Goal: Information Seeking & Learning: Learn about a topic

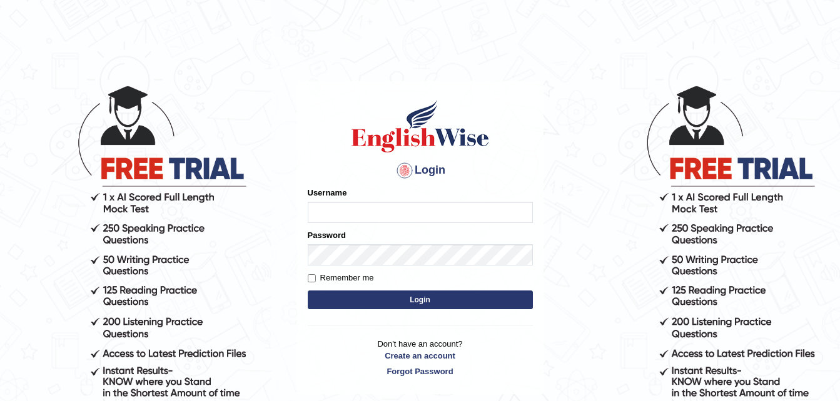
type input "Narendrasingh"
click at [427, 299] on button "Login" at bounding box center [420, 300] width 225 height 19
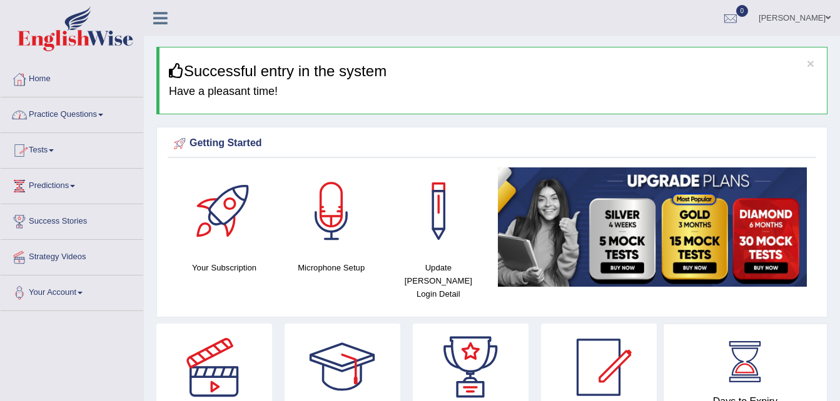
click at [103, 114] on span at bounding box center [100, 115] width 5 height 3
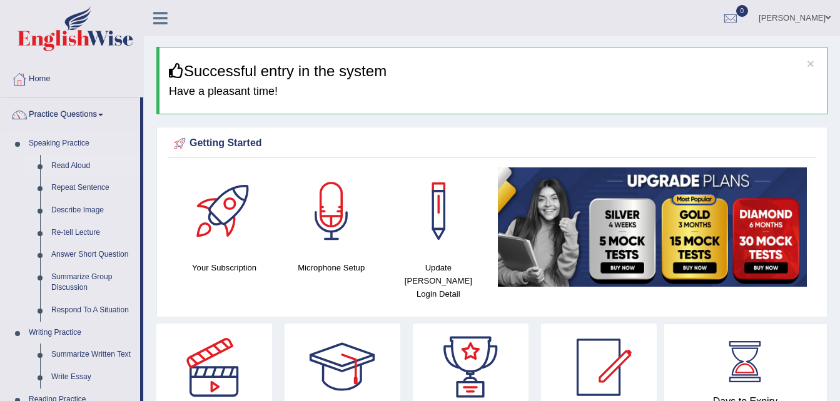
click at [81, 162] on link "Read Aloud" at bounding box center [93, 166] width 94 height 23
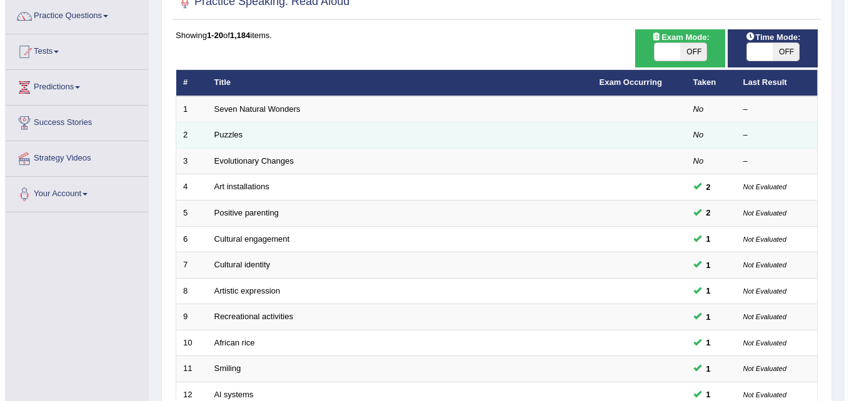
scroll to position [63, 0]
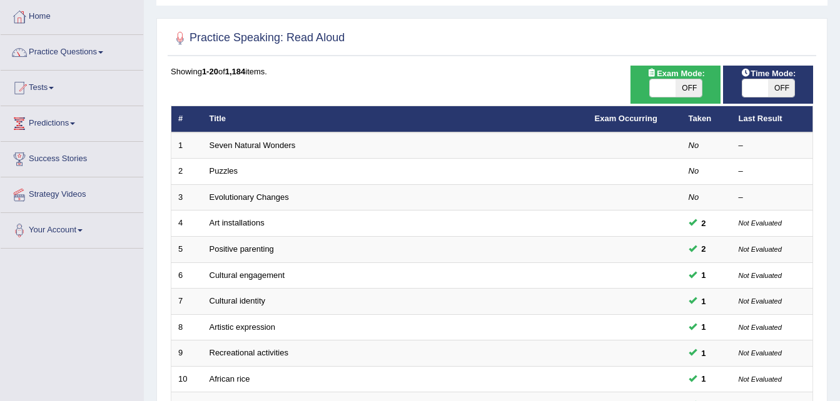
click at [691, 86] on span "OFF" at bounding box center [688, 88] width 26 height 18
checkbox input "true"
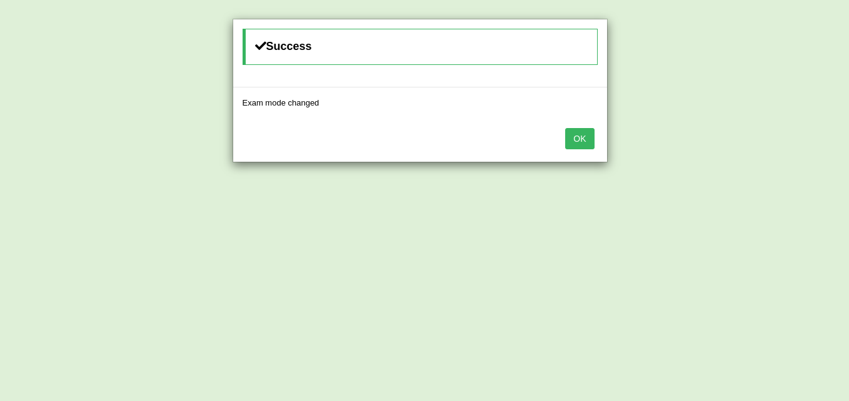
click at [582, 141] on button "OK" at bounding box center [579, 138] width 29 height 21
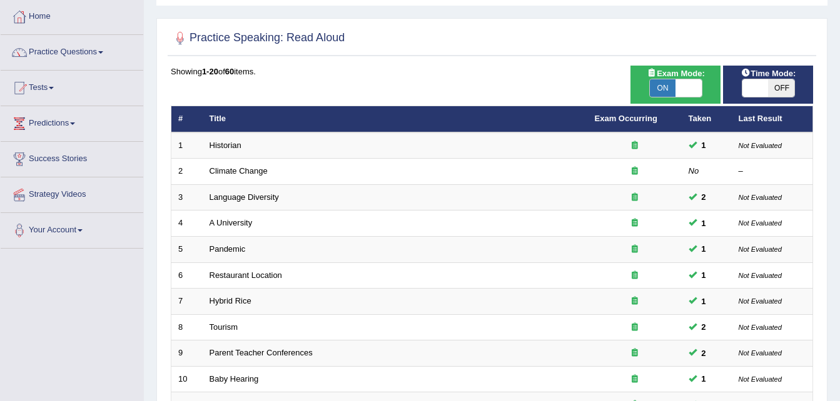
click at [782, 88] on span "OFF" at bounding box center [781, 88] width 26 height 18
checkbox input "true"
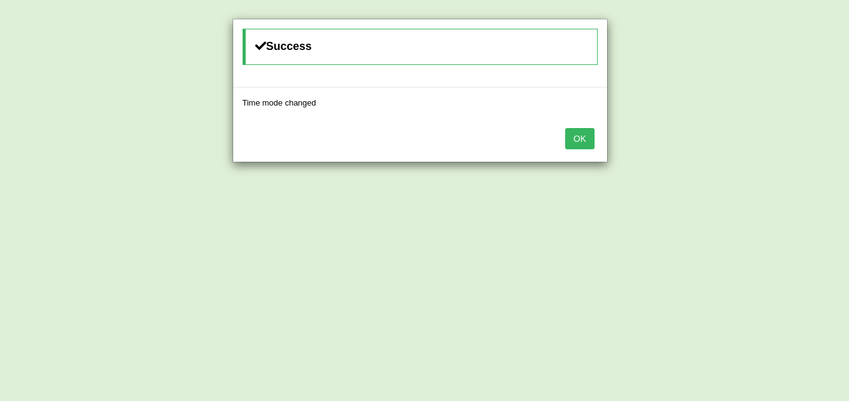
click at [578, 138] on button "OK" at bounding box center [579, 138] width 29 height 21
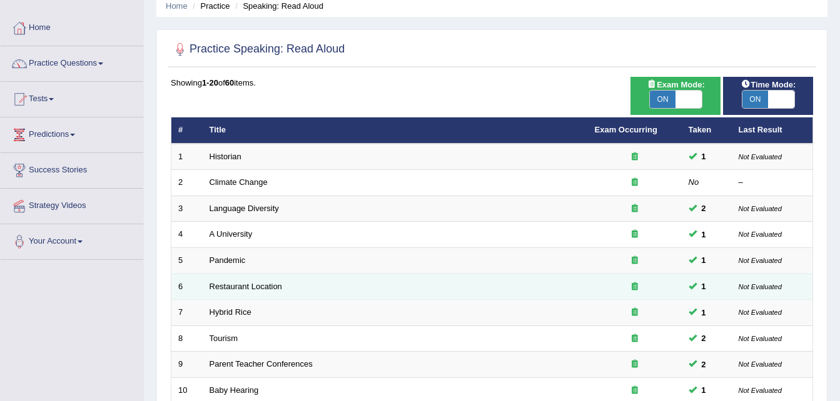
scroll to position [364, 0]
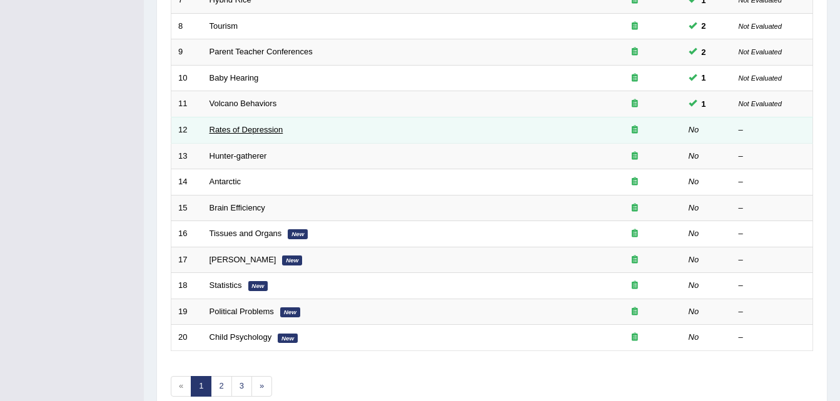
click at [233, 133] on link "Rates of Depression" at bounding box center [246, 129] width 74 height 9
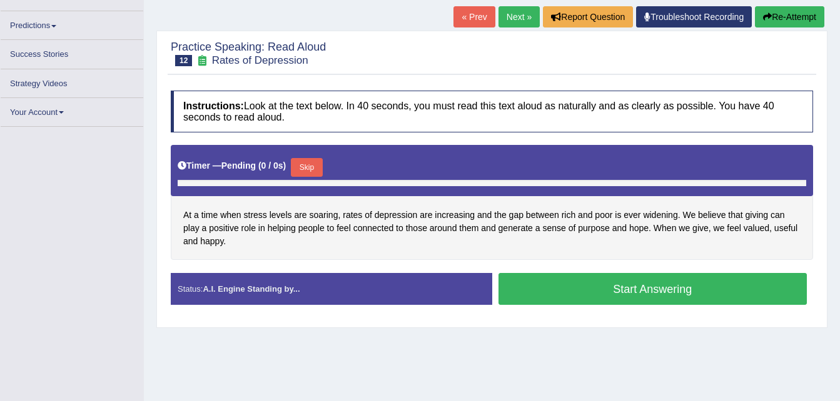
scroll to position [255, 0]
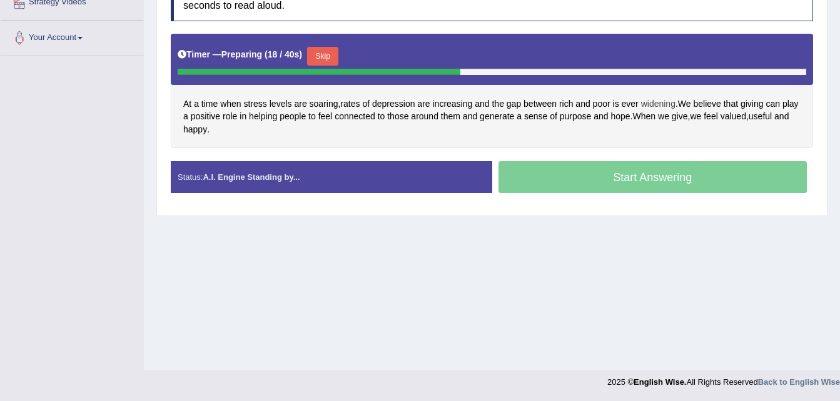
click at [651, 103] on span "widening" at bounding box center [658, 104] width 34 height 13
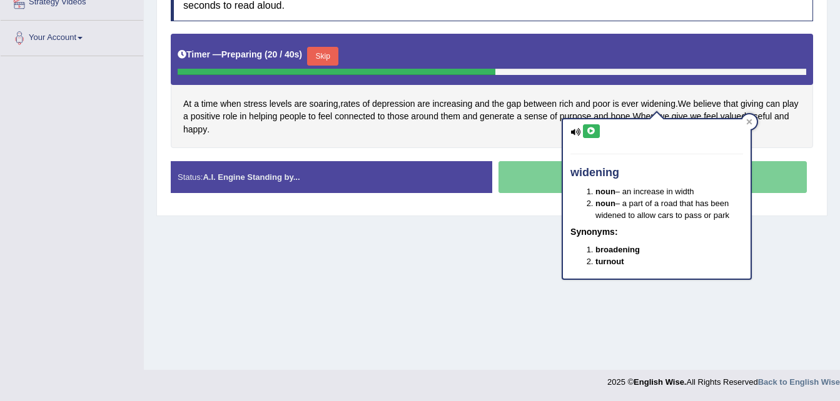
click at [588, 130] on icon at bounding box center [590, 132] width 9 height 8
click at [749, 115] on div at bounding box center [749, 121] width 15 height 15
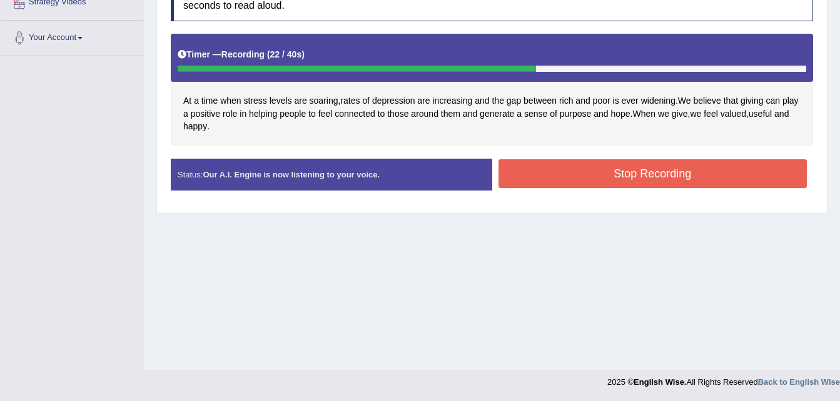
click at [613, 171] on button "Stop Recording" at bounding box center [652, 173] width 309 height 29
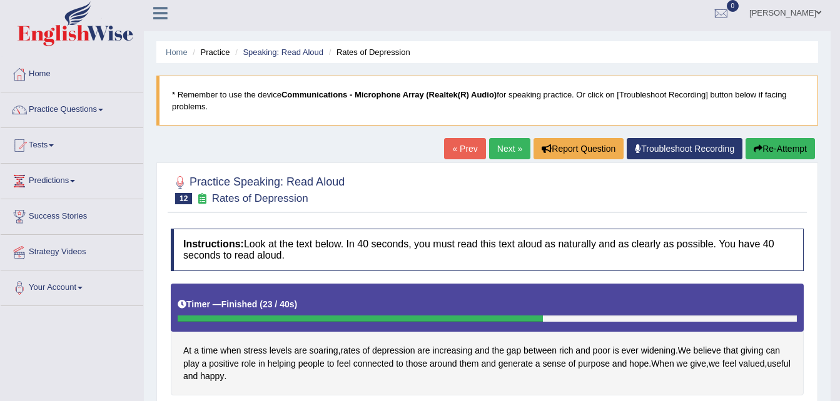
scroll to position [0, 0]
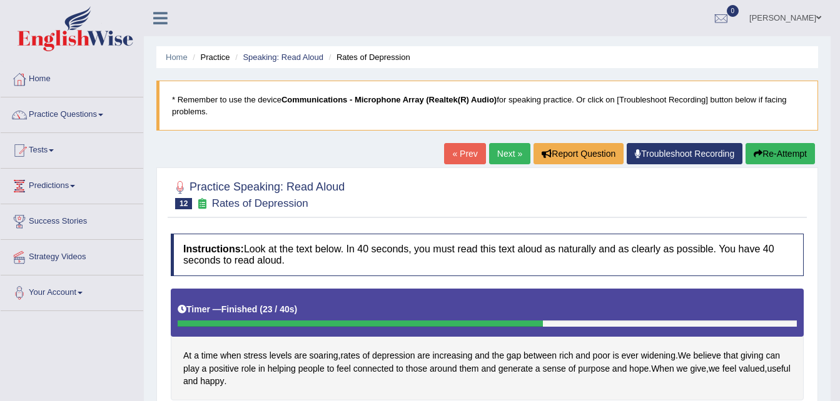
click at [502, 156] on link "Next »" at bounding box center [509, 153] width 41 height 21
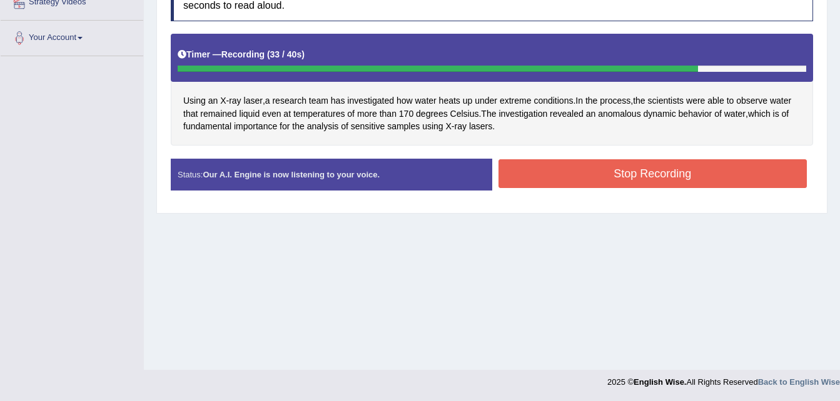
click at [588, 166] on button "Stop Recording" at bounding box center [652, 173] width 309 height 29
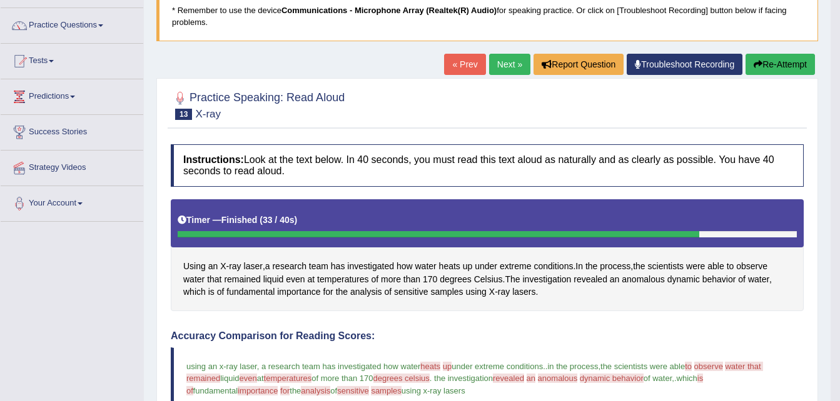
scroll to position [63, 0]
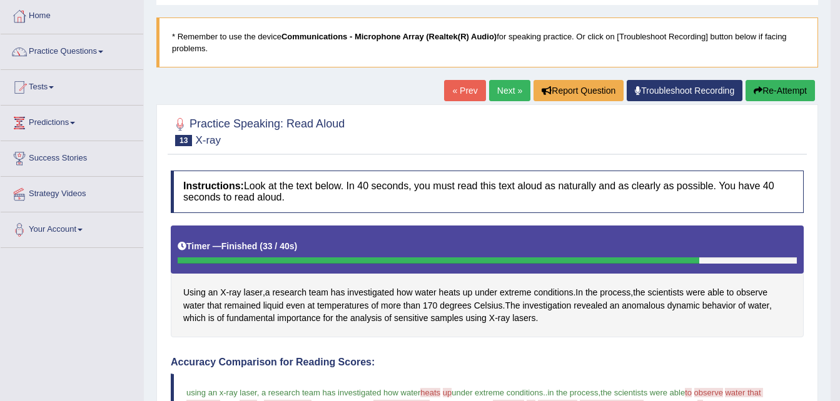
click at [505, 91] on link "Next »" at bounding box center [509, 90] width 41 height 21
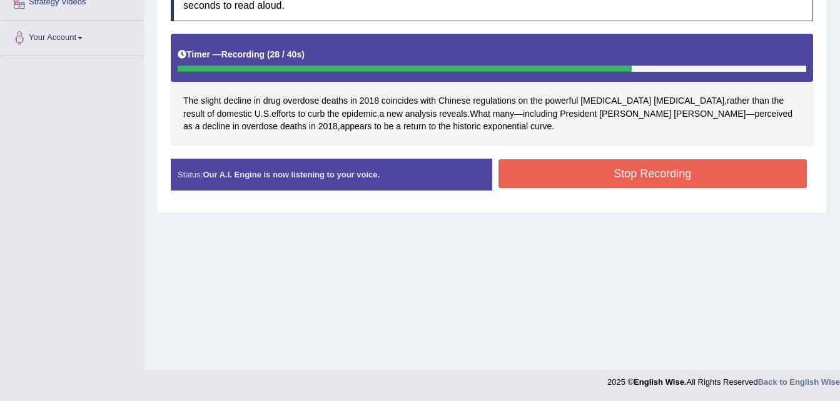
click at [616, 176] on button "Stop Recording" at bounding box center [652, 173] width 309 height 29
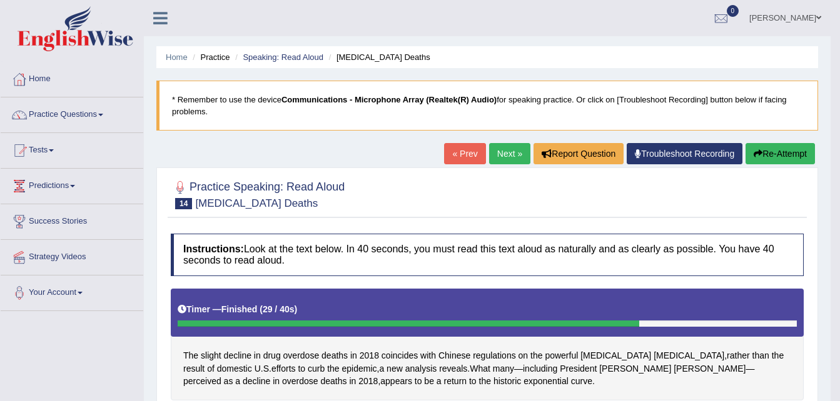
click at [506, 157] on link "Next »" at bounding box center [509, 153] width 41 height 21
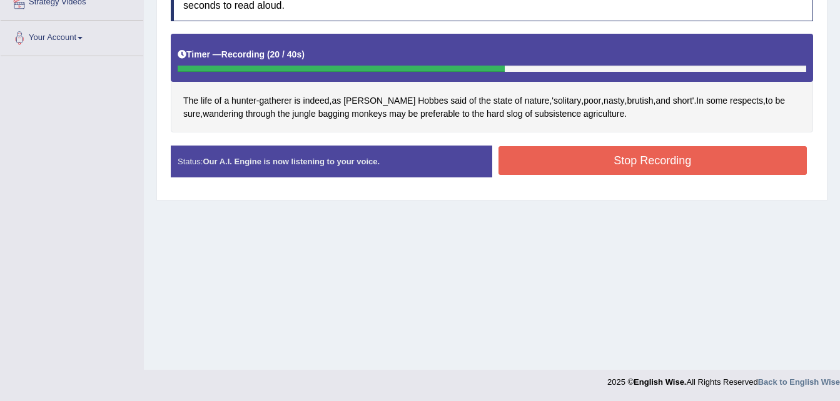
click at [578, 151] on button "Stop Recording" at bounding box center [652, 160] width 309 height 29
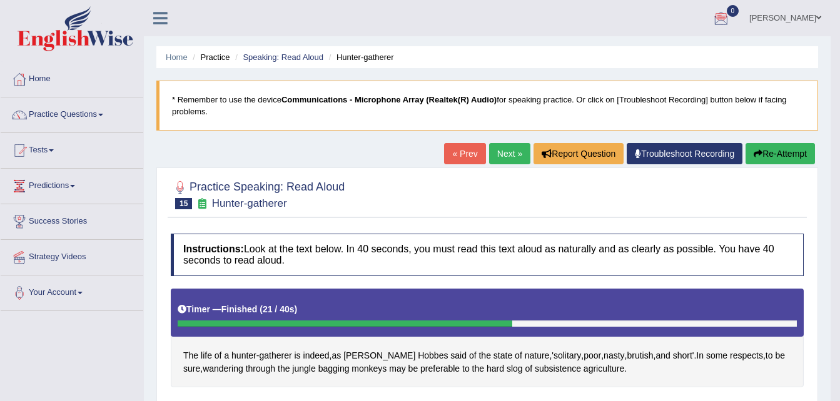
click at [506, 156] on link "Next »" at bounding box center [509, 153] width 41 height 21
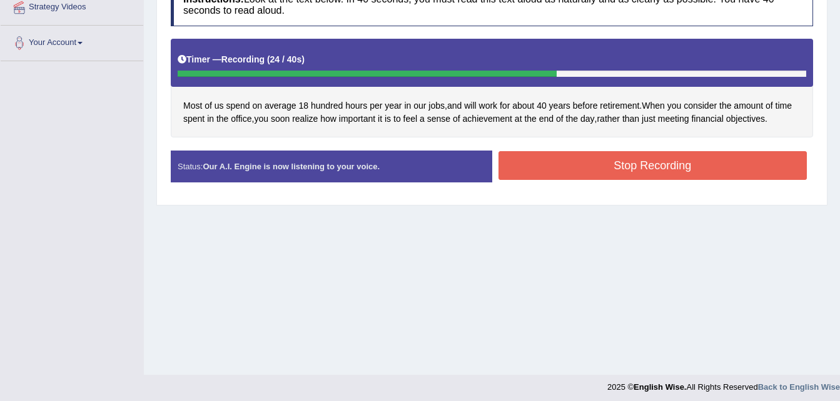
click at [726, 168] on button "Stop Recording" at bounding box center [652, 165] width 309 height 29
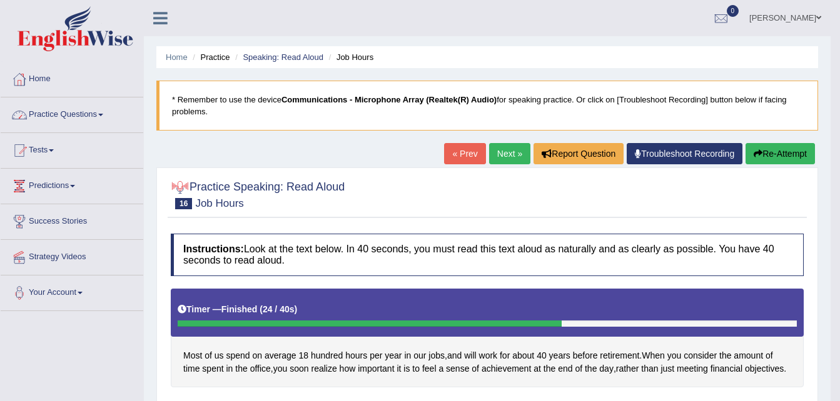
click at [108, 113] on link "Practice Questions" at bounding box center [72, 113] width 143 height 31
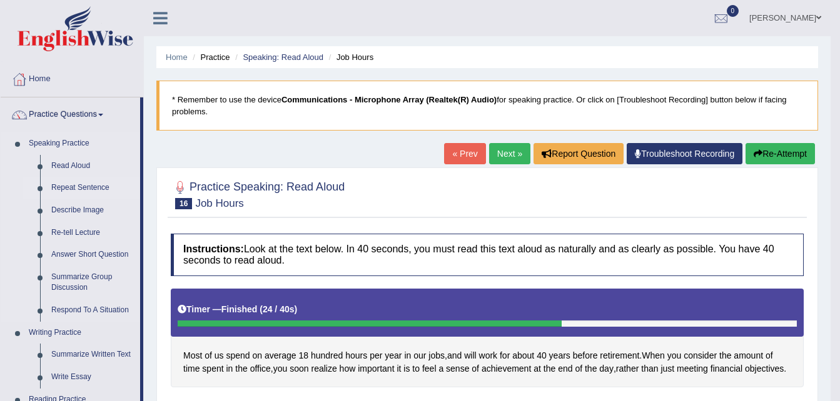
click at [68, 188] on link "Repeat Sentence" at bounding box center [93, 188] width 94 height 23
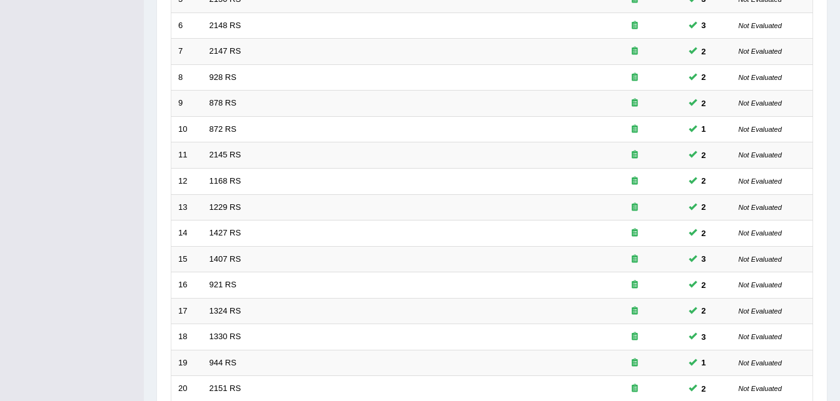
scroll to position [426, 0]
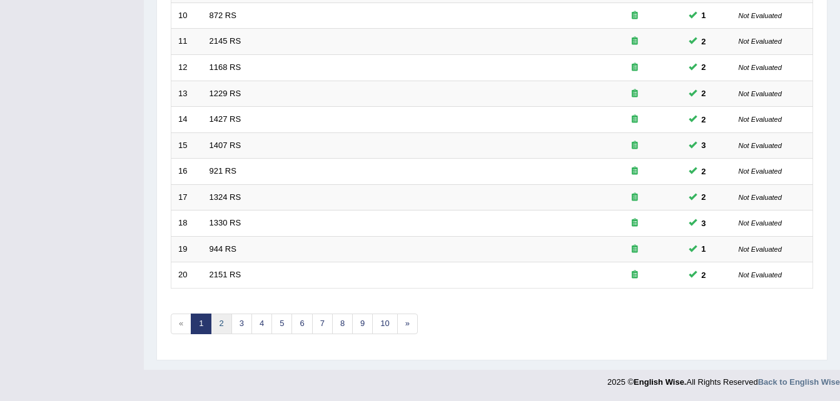
click at [223, 326] on link "2" at bounding box center [221, 324] width 21 height 21
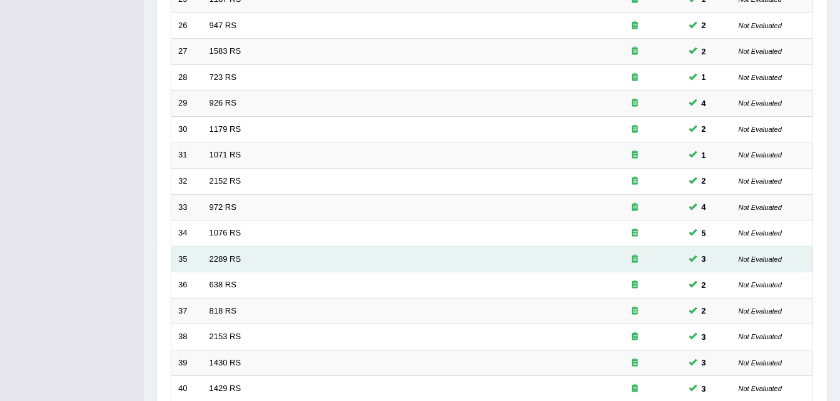
scroll to position [426, 0]
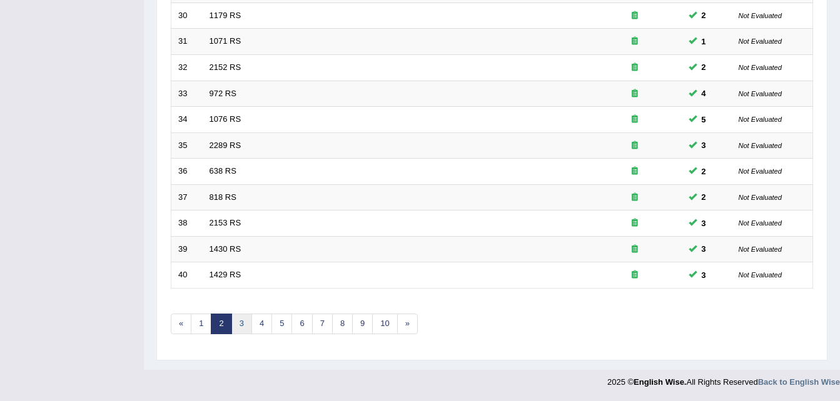
click at [243, 322] on link "3" at bounding box center [241, 324] width 21 height 21
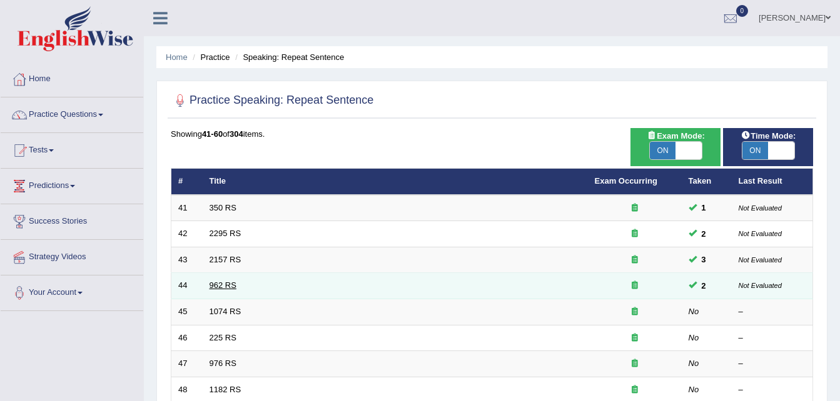
click at [221, 285] on link "962 RS" at bounding box center [222, 285] width 27 height 9
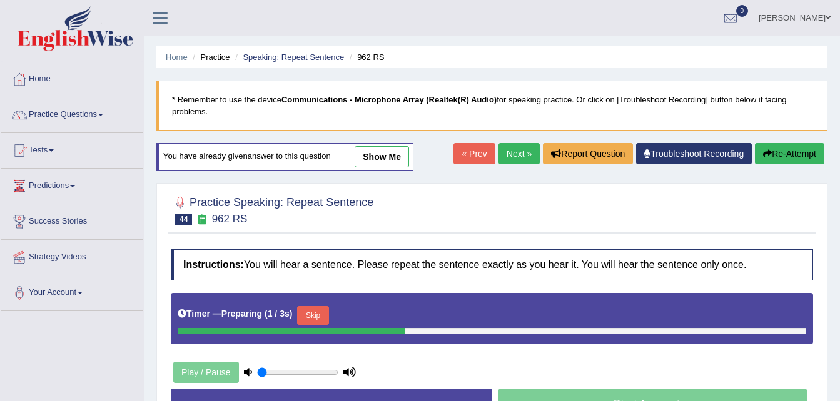
scroll to position [250, 0]
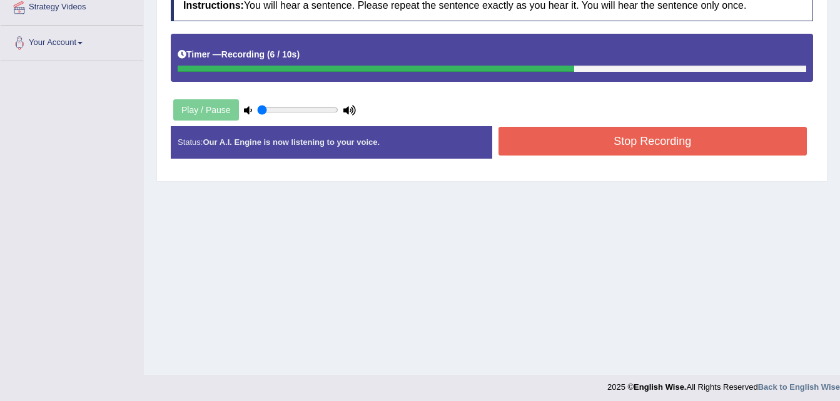
click at [609, 143] on button "Stop Recording" at bounding box center [652, 141] width 309 height 29
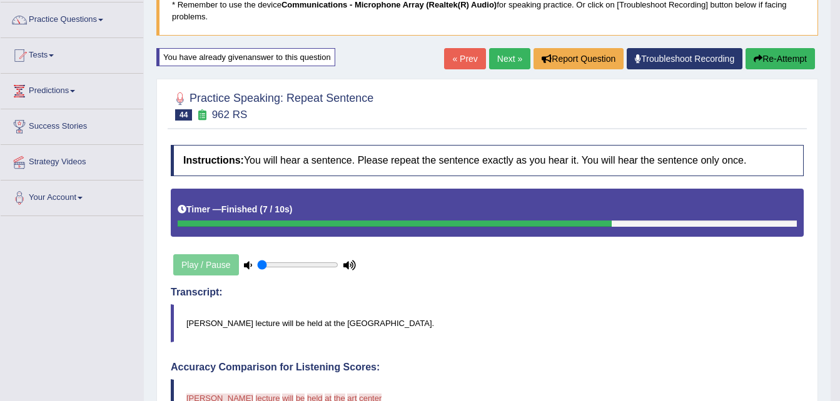
scroll to position [63, 0]
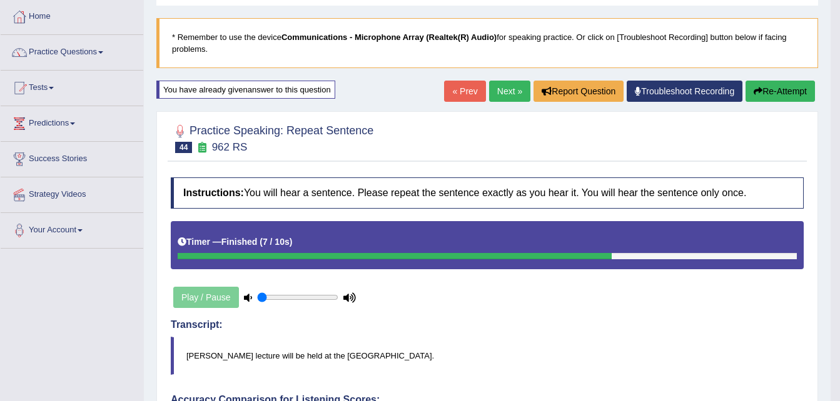
click at [780, 91] on button "Re-Attempt" at bounding box center [779, 91] width 69 height 21
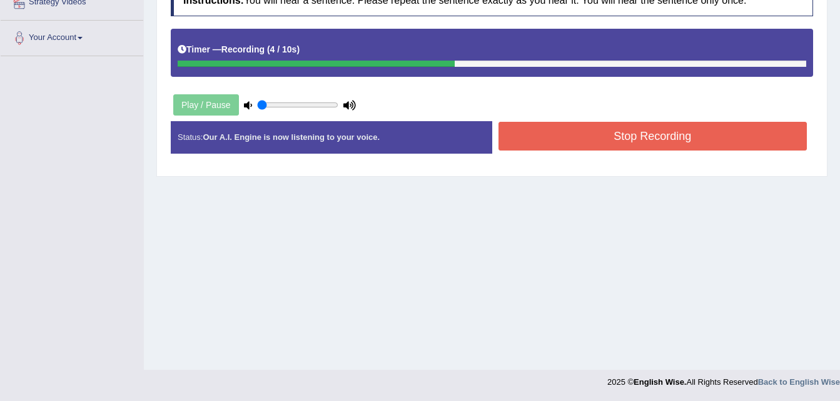
click at [640, 139] on button "Stop Recording" at bounding box center [652, 136] width 309 height 29
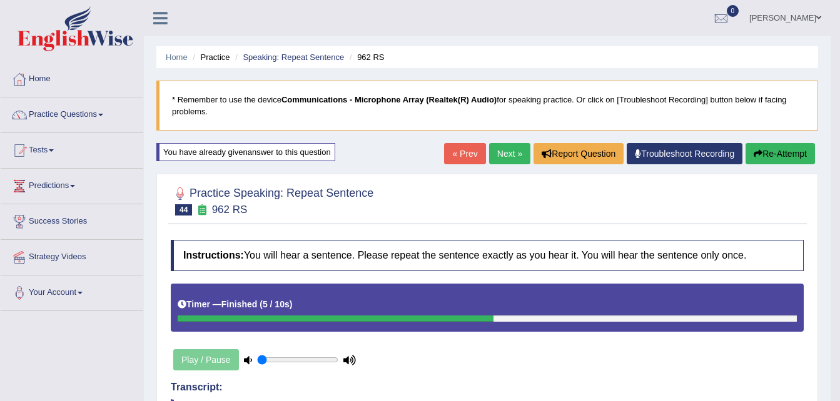
click at [785, 158] on button "Re-Attempt" at bounding box center [779, 153] width 69 height 21
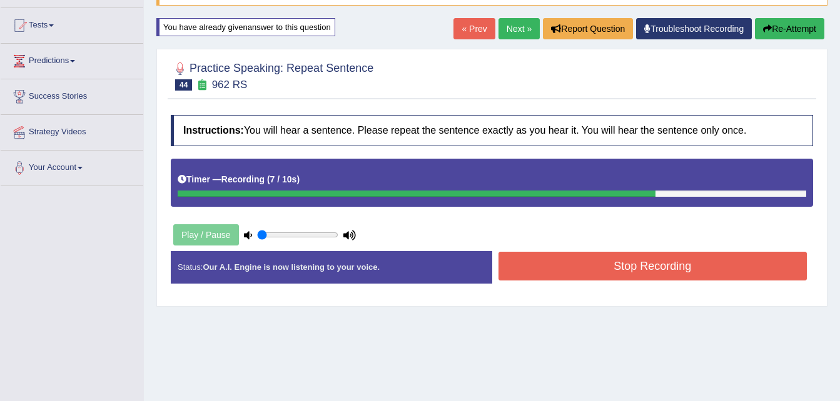
click at [706, 264] on button "Stop Recording" at bounding box center [652, 266] width 309 height 29
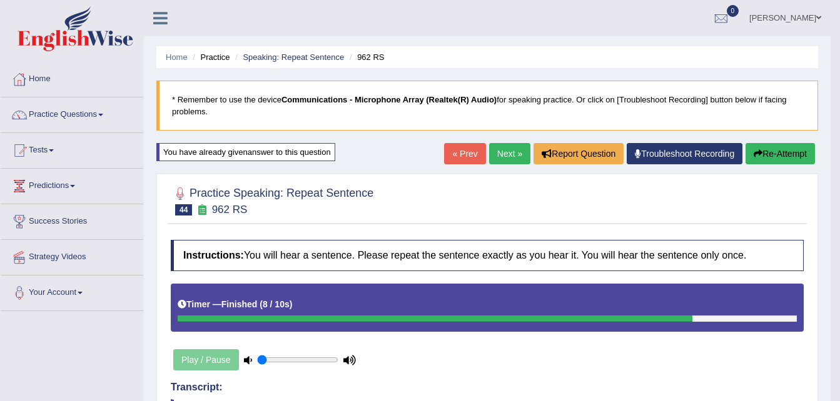
click at [505, 151] on link "Next »" at bounding box center [509, 153] width 41 height 21
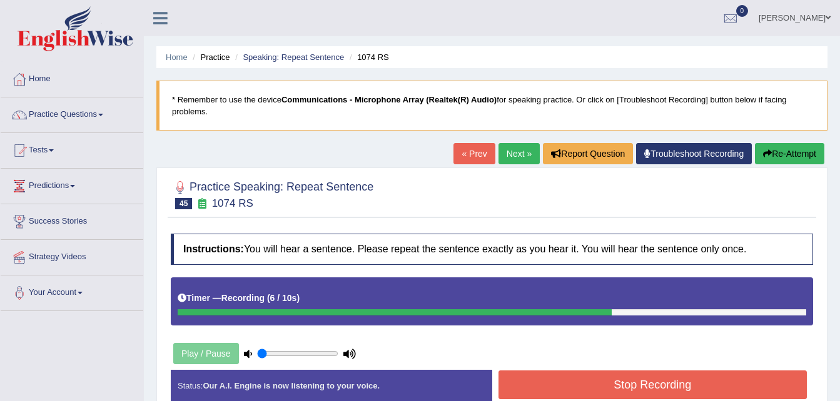
click at [664, 378] on button "Stop Recording" at bounding box center [652, 385] width 309 height 29
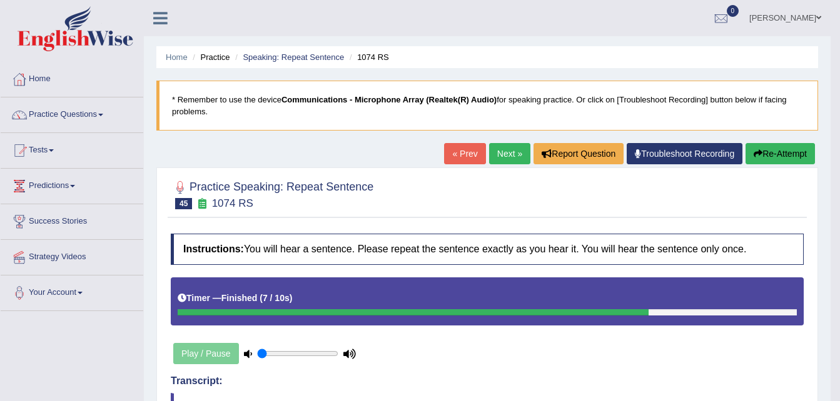
click at [783, 160] on button "Re-Attempt" at bounding box center [779, 153] width 69 height 21
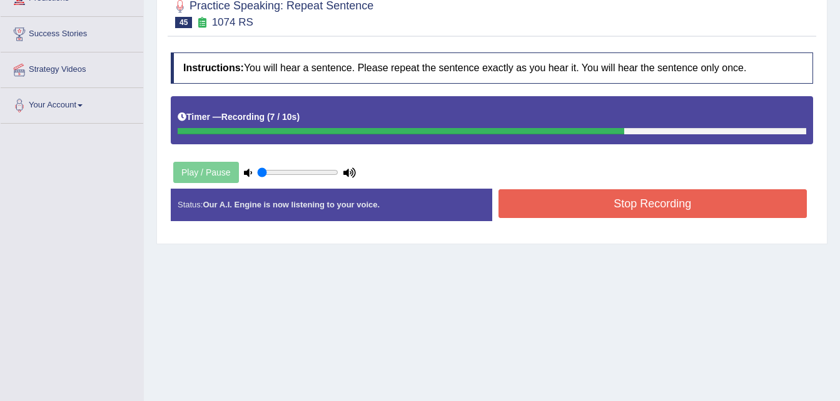
click at [724, 205] on button "Stop Recording" at bounding box center [652, 203] width 309 height 29
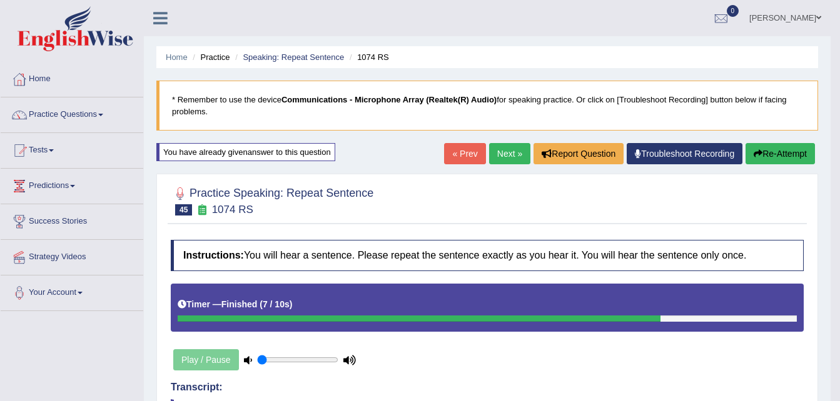
click at [505, 159] on link "Next »" at bounding box center [509, 153] width 41 height 21
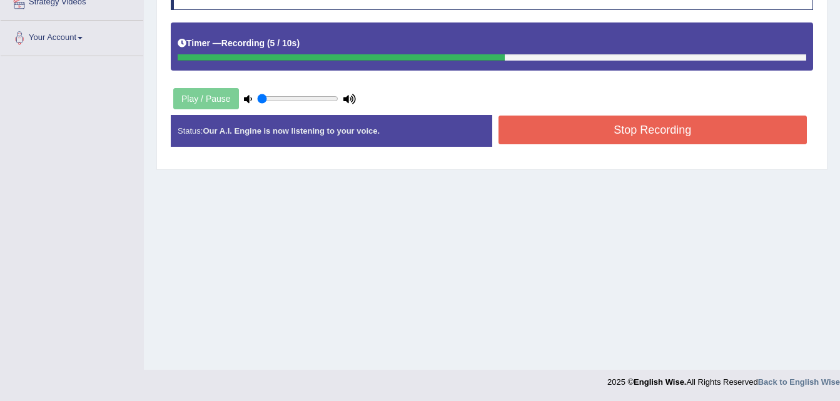
click at [730, 120] on button "Stop Recording" at bounding box center [652, 130] width 309 height 29
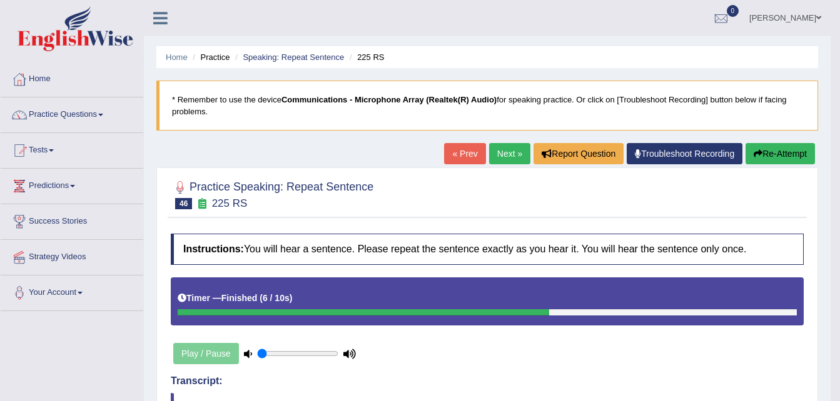
click at [776, 158] on button "Re-Attempt" at bounding box center [779, 153] width 69 height 21
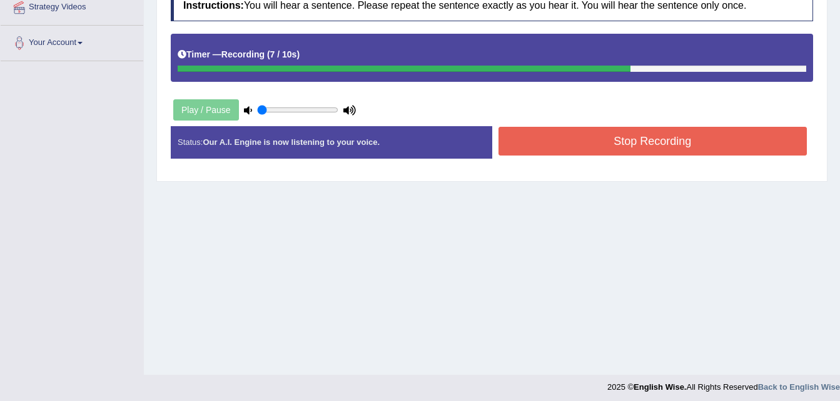
click at [729, 142] on button "Stop Recording" at bounding box center [652, 141] width 309 height 29
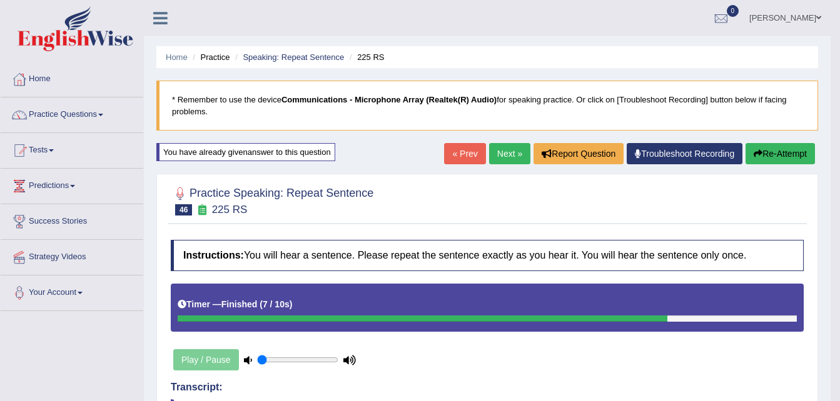
click at [508, 149] on link "Next »" at bounding box center [509, 153] width 41 height 21
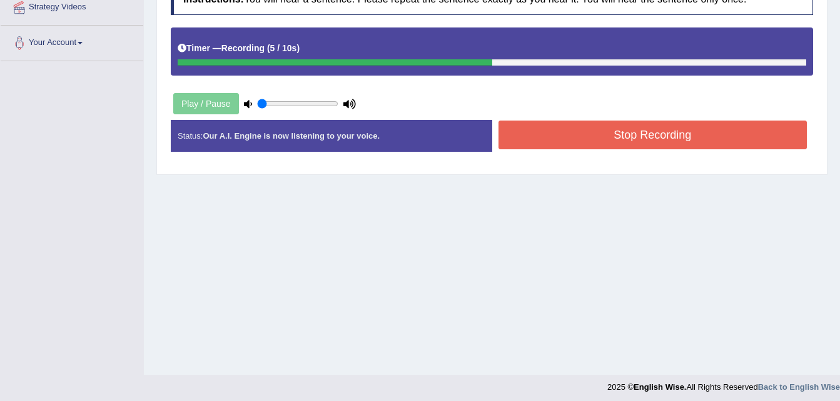
click at [708, 134] on button "Stop Recording" at bounding box center [652, 135] width 309 height 29
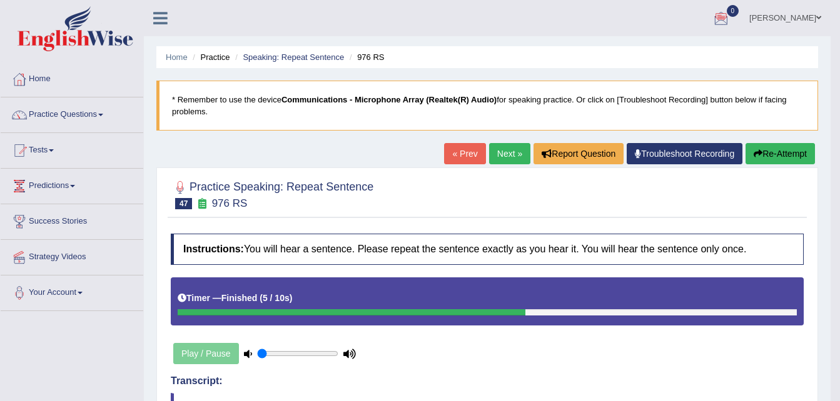
click at [782, 149] on button "Re-Attempt" at bounding box center [779, 153] width 69 height 21
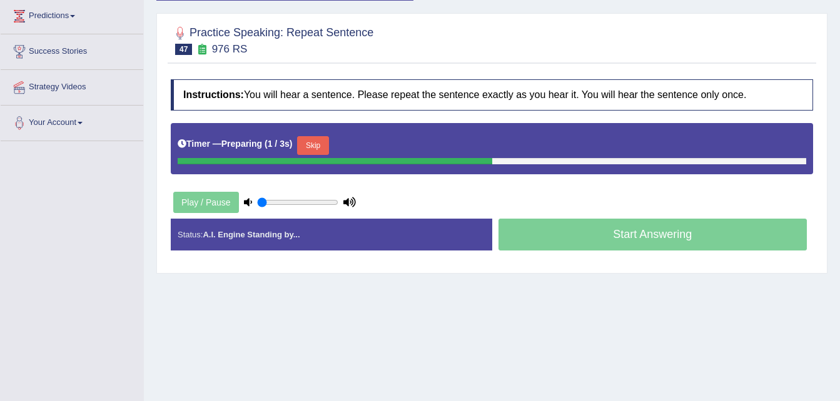
scroll to position [188, 0]
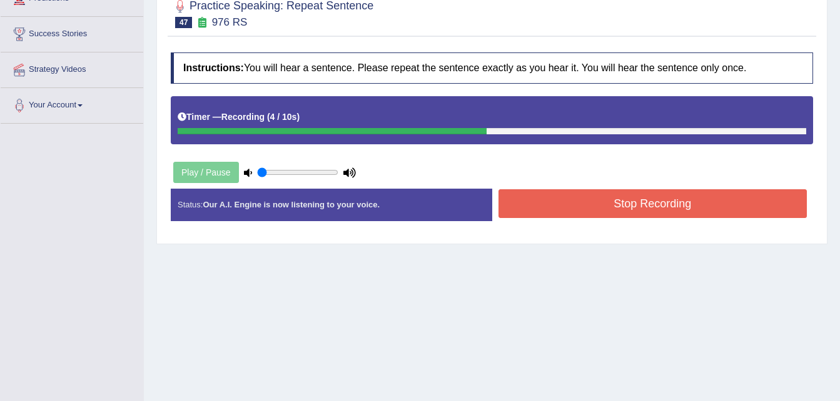
click at [646, 208] on button "Stop Recording" at bounding box center [652, 203] width 309 height 29
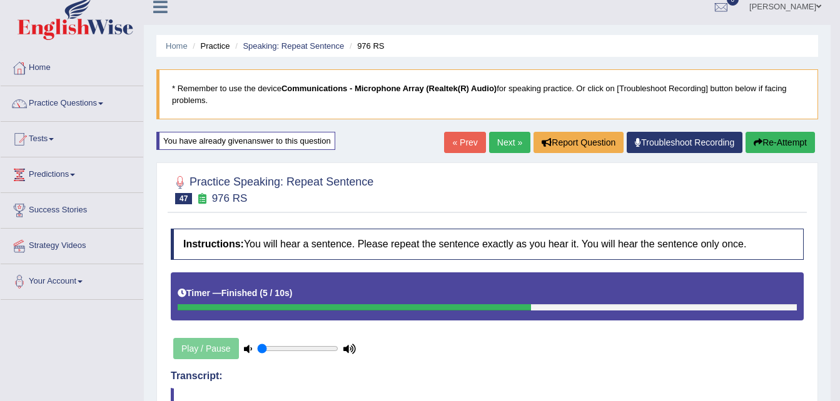
scroll to position [0, 0]
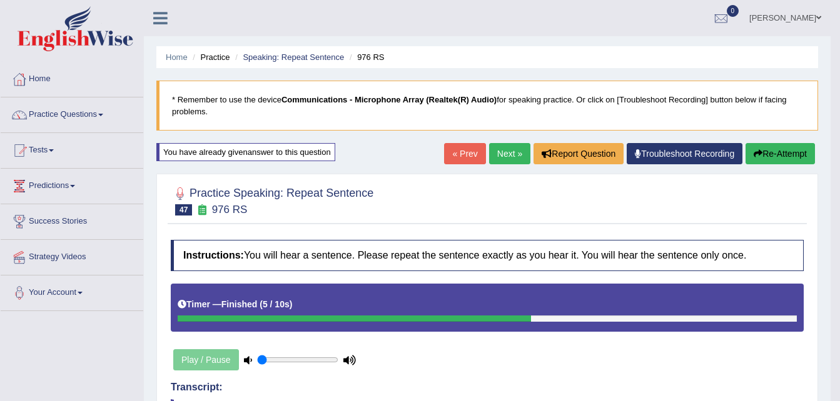
click at [773, 156] on button "Re-Attempt" at bounding box center [779, 153] width 69 height 21
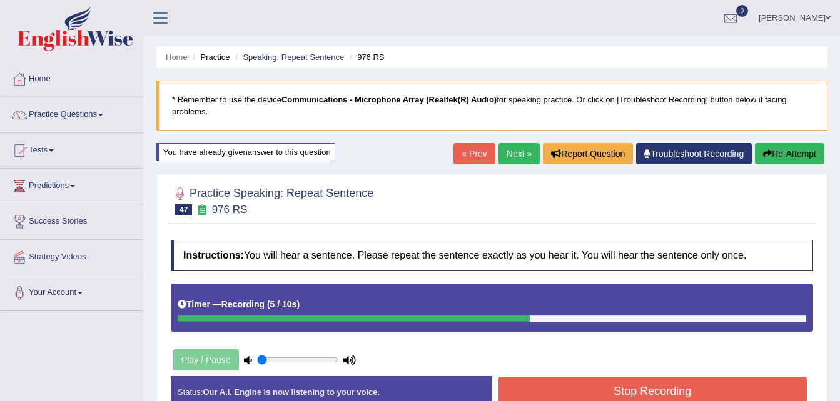
click at [702, 399] on button "Stop Recording" at bounding box center [652, 391] width 309 height 29
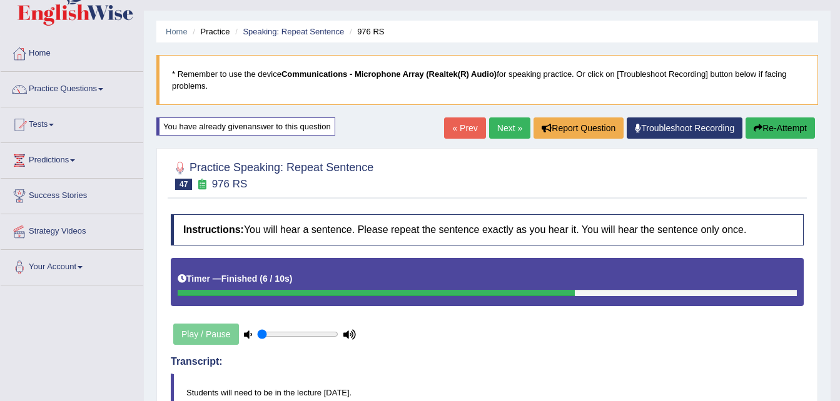
scroll to position [14, 0]
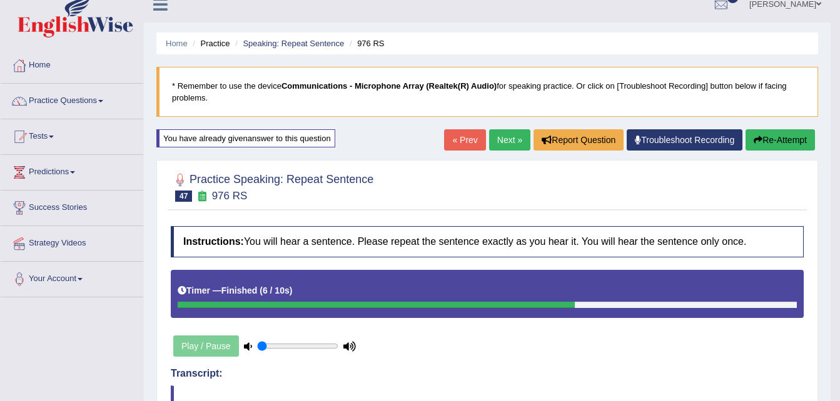
click at [508, 139] on link "Next »" at bounding box center [509, 139] width 41 height 21
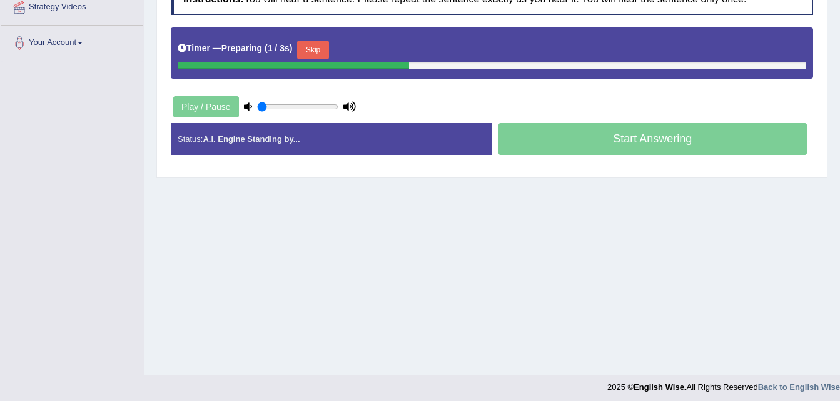
scroll to position [255, 0]
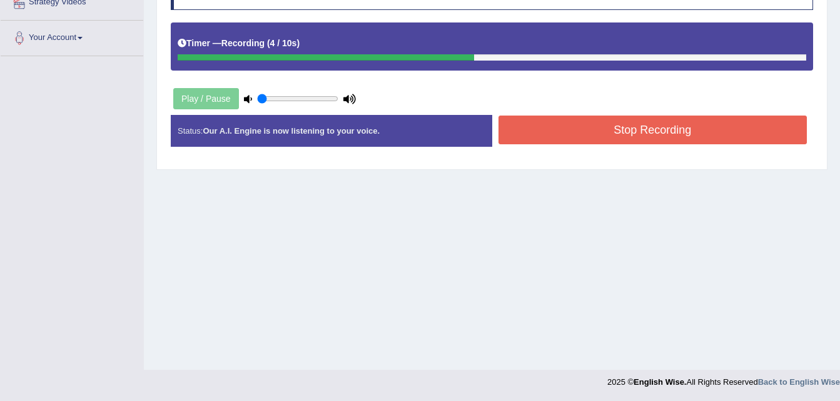
click at [628, 123] on button "Stop Recording" at bounding box center [652, 130] width 309 height 29
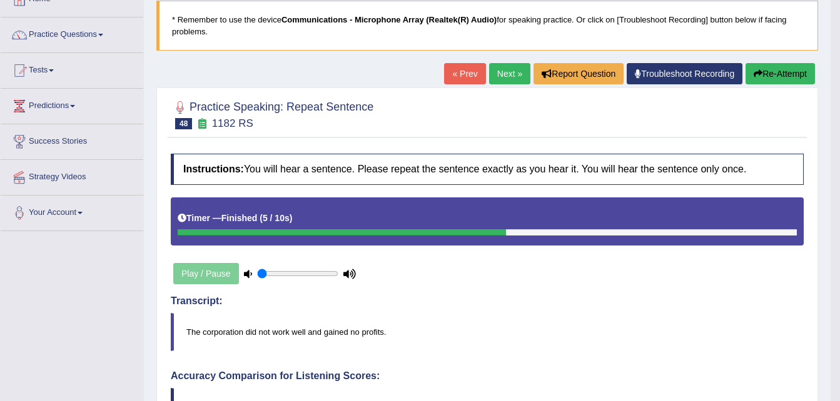
scroll to position [0, 0]
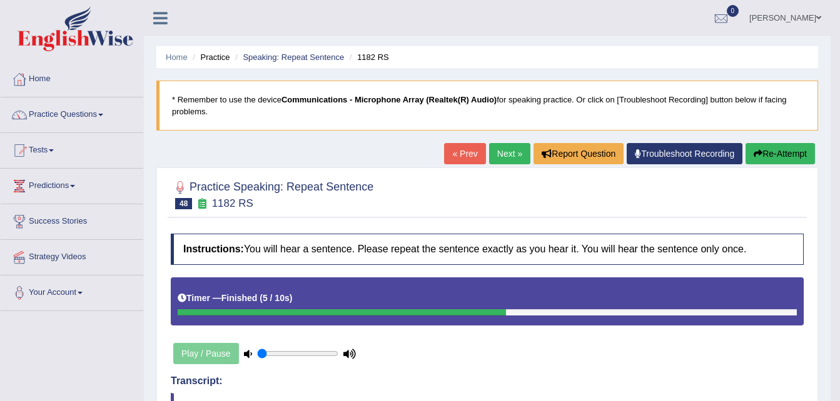
click at [782, 156] on button "Re-Attempt" at bounding box center [779, 153] width 69 height 21
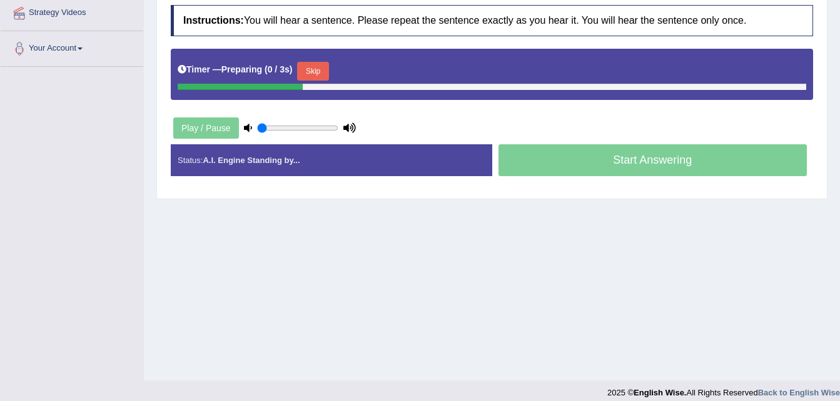
scroll to position [250, 0]
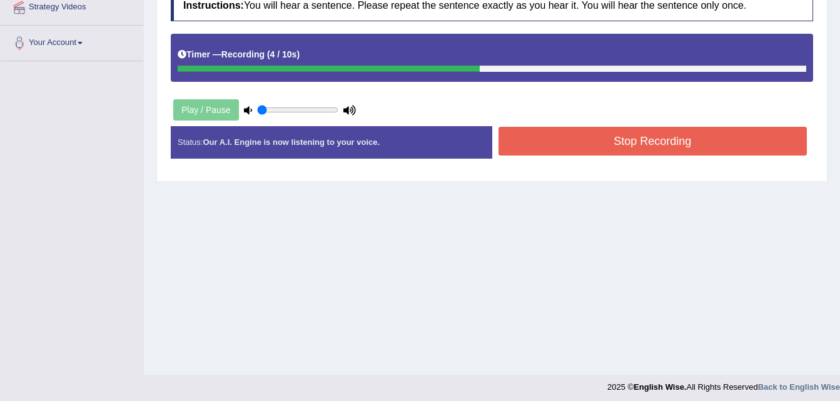
click at [717, 137] on button "Stop Recording" at bounding box center [652, 141] width 309 height 29
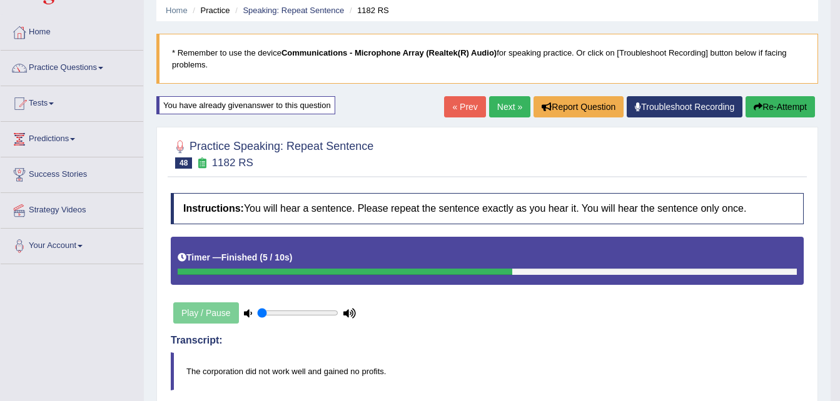
scroll to position [0, 0]
